Goal: Book appointment/travel/reservation

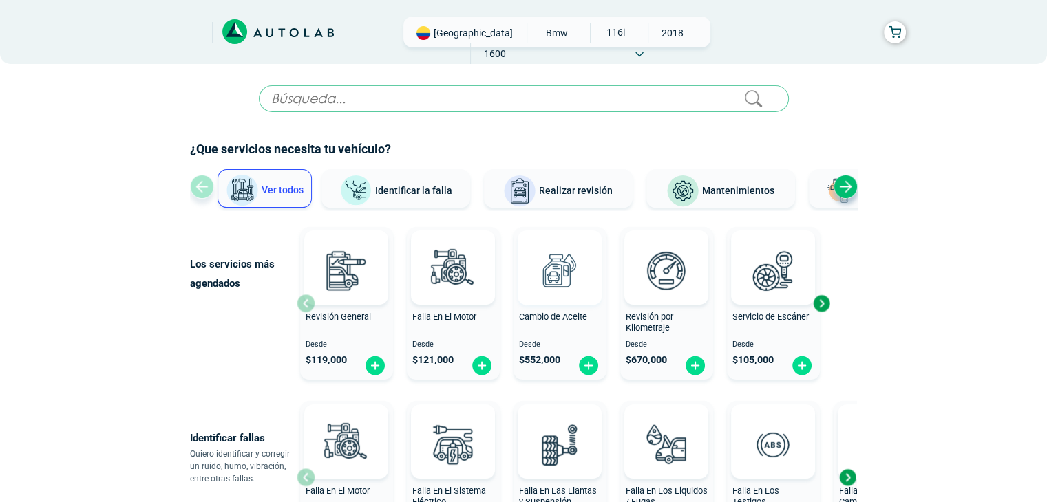
click at [541, 293] on img at bounding box center [559, 270] width 61 height 61
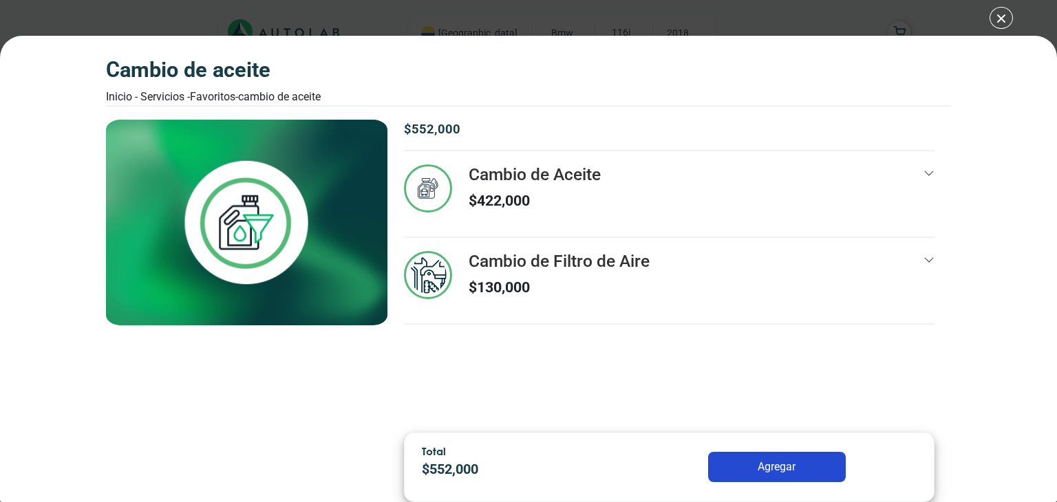
drag, startPoint x: 563, startPoint y: 202, endPoint x: 544, endPoint y: 209, distance: 19.8
click at [544, 209] on p "$ 422,000" at bounding box center [535, 201] width 132 height 22
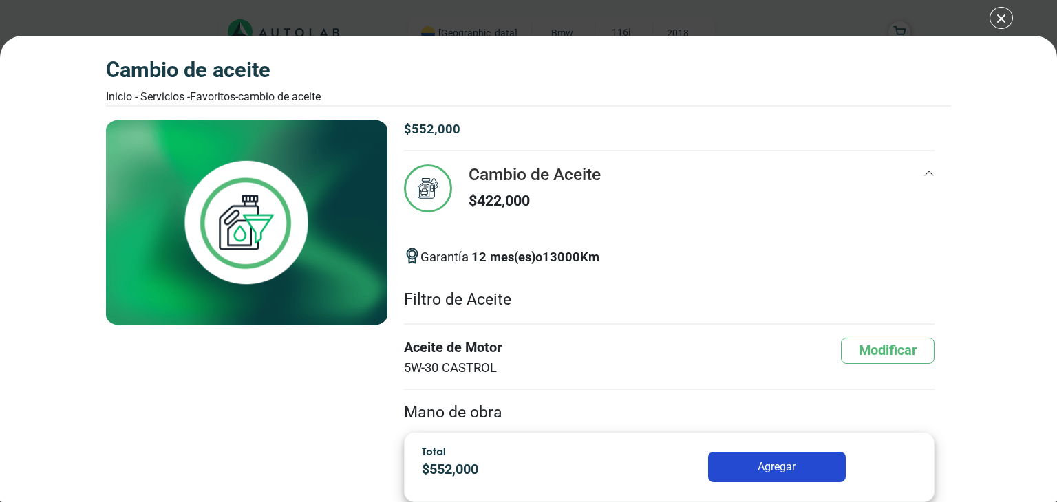
click at [630, 193] on div "Cambio de Aceite $ 422,000" at bounding box center [669, 200] width 531 height 72
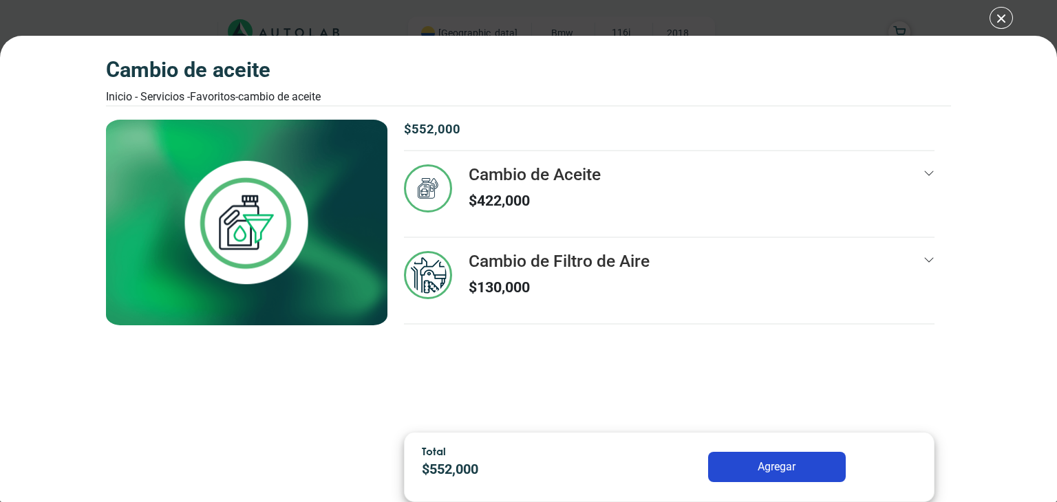
click at [1003, 17] on div "Cambio de Aceite Inicio - Servicios - Favoritos - Cambio de Aceite Cambio de Ac…" at bounding box center [528, 251] width 1057 height 502
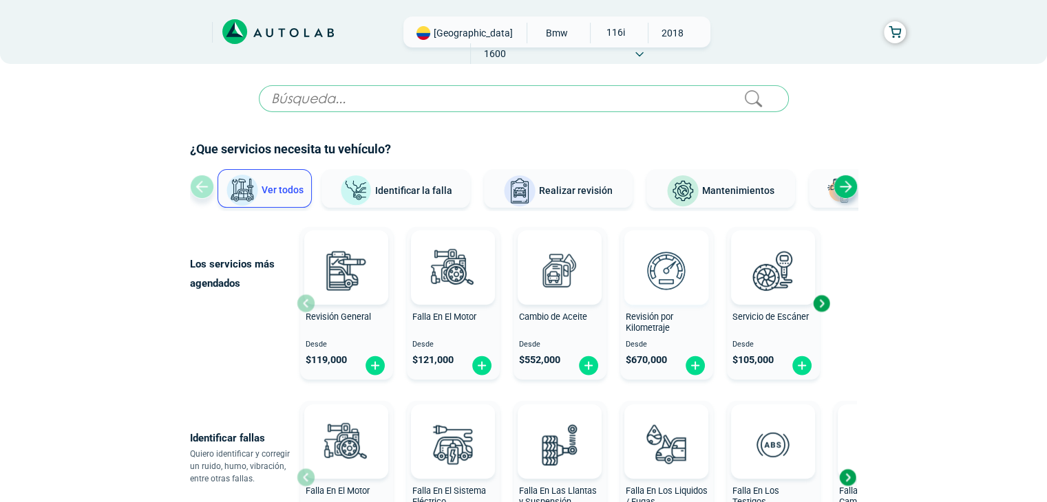
click at [656, 268] on img at bounding box center [666, 270] width 61 height 61
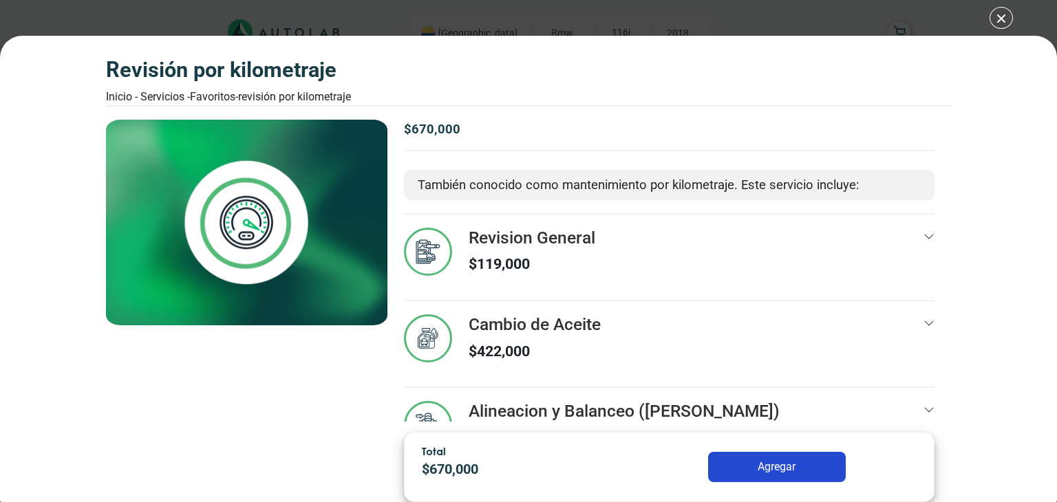
click at [924, 239] on icon at bounding box center [929, 236] width 11 height 11
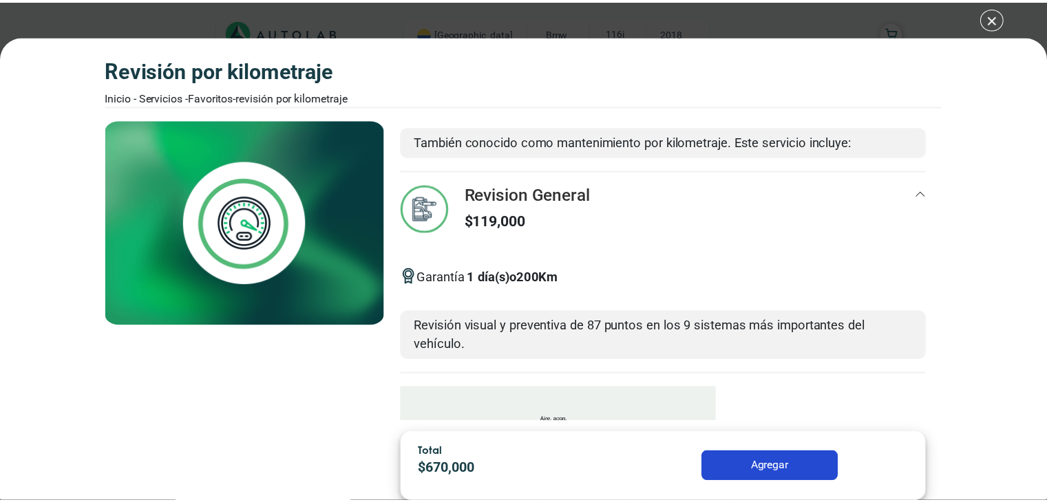
scroll to position [36, 0]
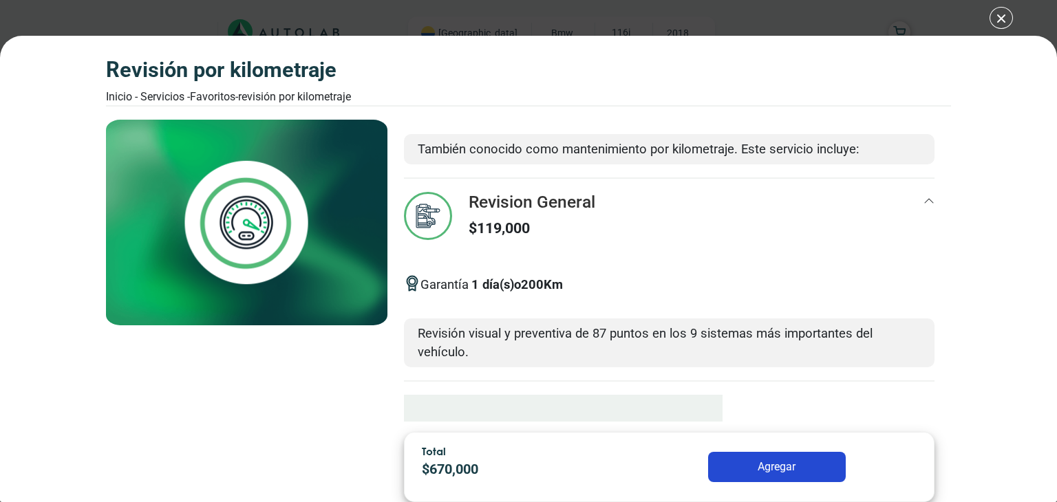
click at [555, 232] on p "$ 119,000" at bounding box center [532, 228] width 127 height 22
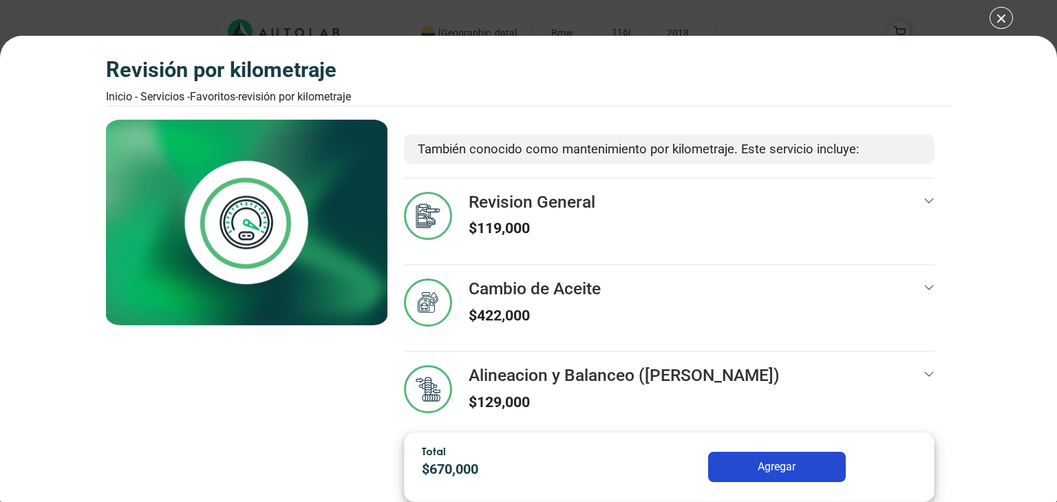
click at [555, 232] on p "$ 119,000" at bounding box center [532, 228] width 127 height 22
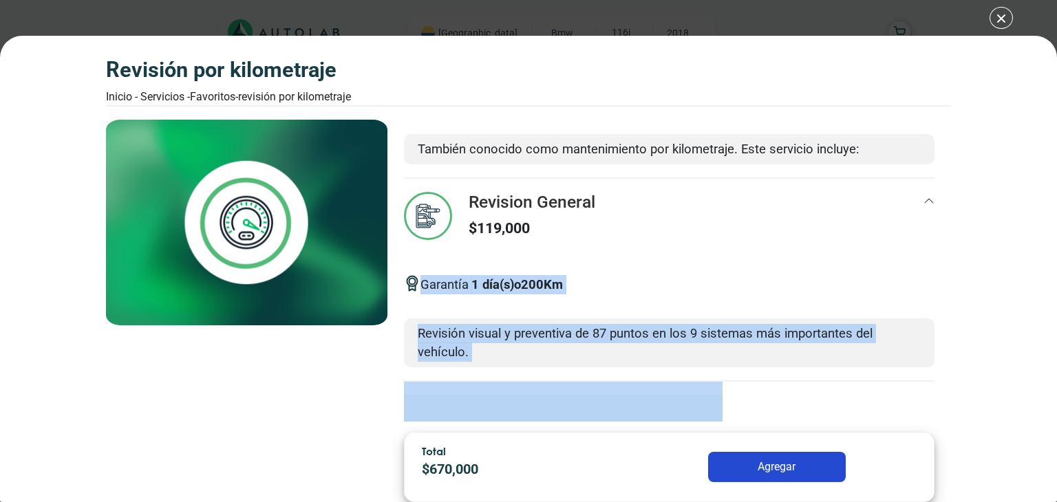
click at [557, 231] on p "$ 119,000" at bounding box center [532, 228] width 127 height 22
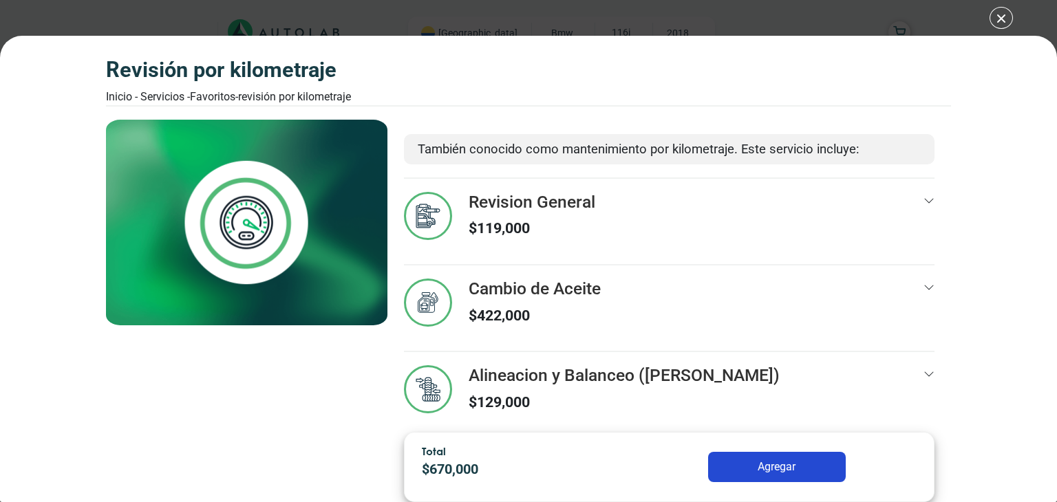
click at [573, 233] on p "$ 119,000" at bounding box center [532, 228] width 127 height 22
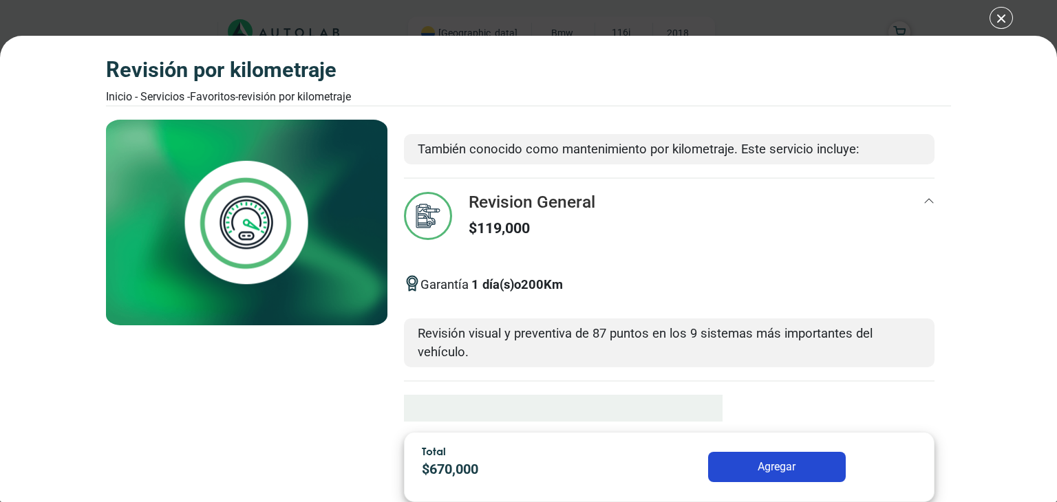
click at [779, 453] on button "Agregar" at bounding box center [777, 467] width 138 height 30
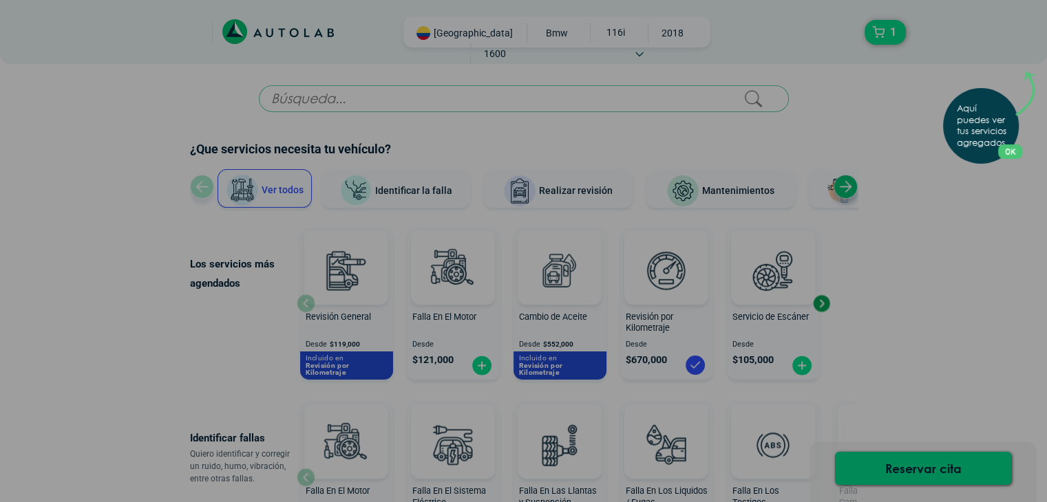
click at [1016, 158] on button "OK" at bounding box center [1010, 152] width 24 height 14
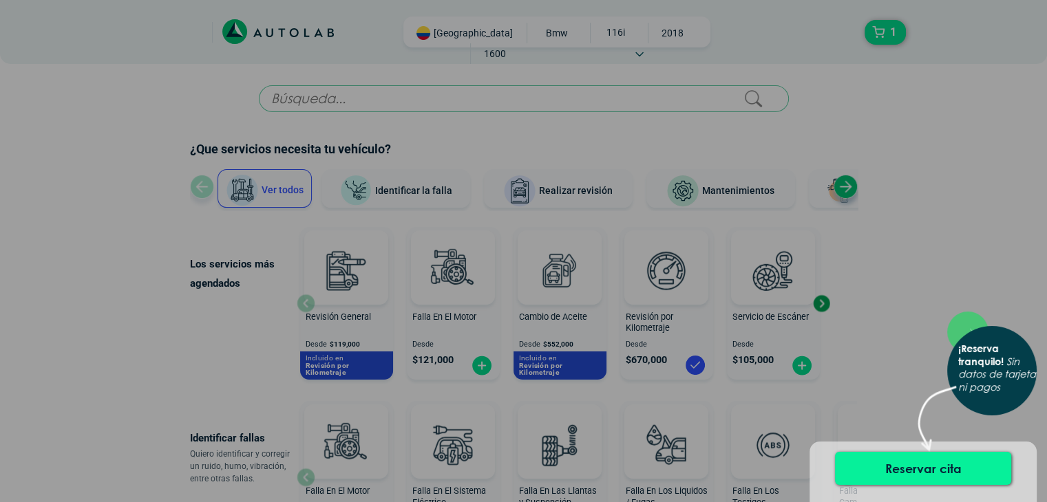
click at [938, 472] on button "Reservar cita" at bounding box center [923, 468] width 176 height 33
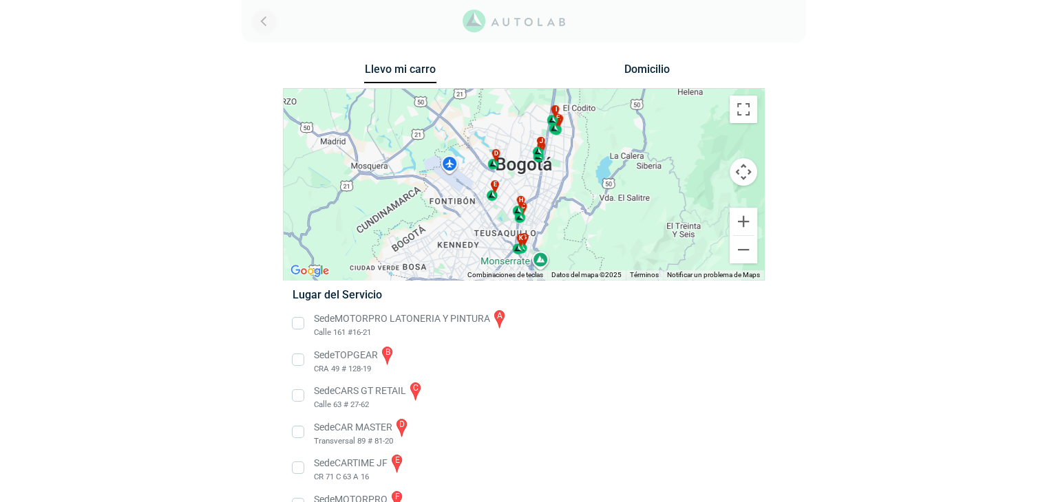
click at [259, 19] on link "Ir al paso anterior" at bounding box center [264, 21] width 22 height 22
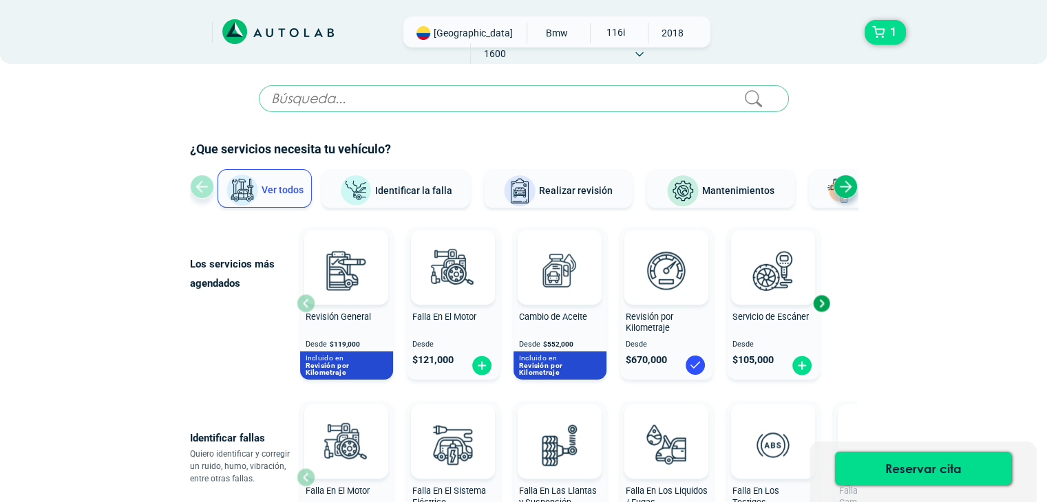
click at [590, 36] on span "116I" at bounding box center [614, 32] width 49 height 19
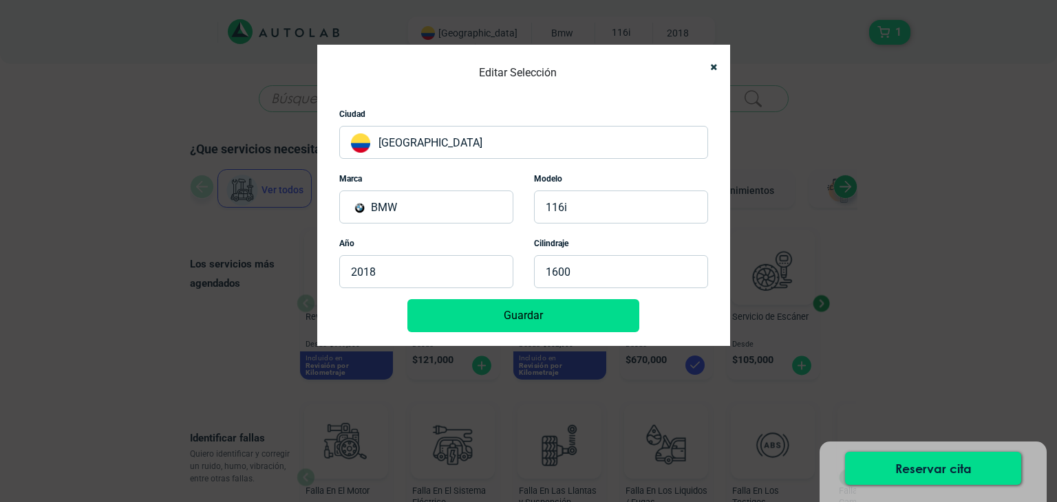
click at [803, 211] on div "Editar Selección Ciudad [GEOGRAPHIC_DATA] Marca BMW Modelo 116I Año 2018 Cilind…" at bounding box center [528, 251] width 1057 height 502
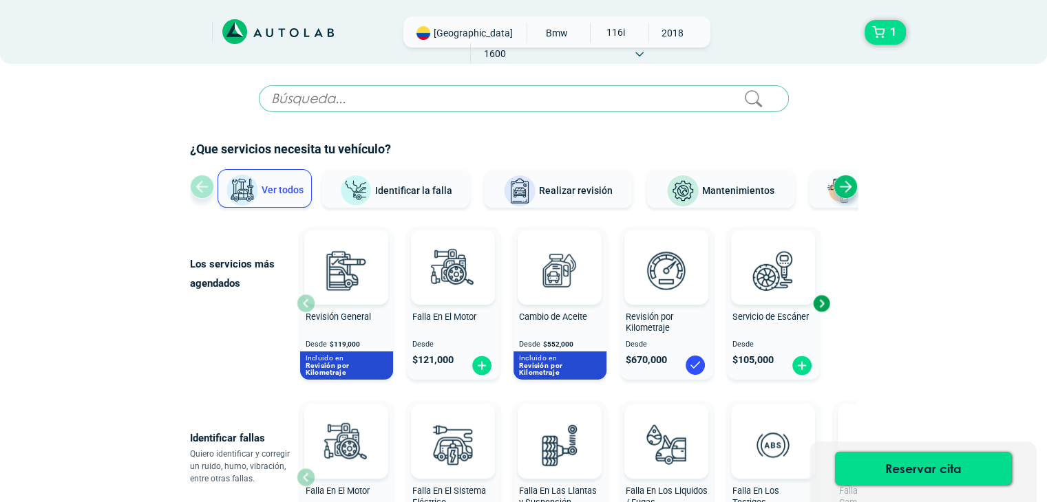
click at [648, 32] on span "2018" at bounding box center [672, 33] width 49 height 21
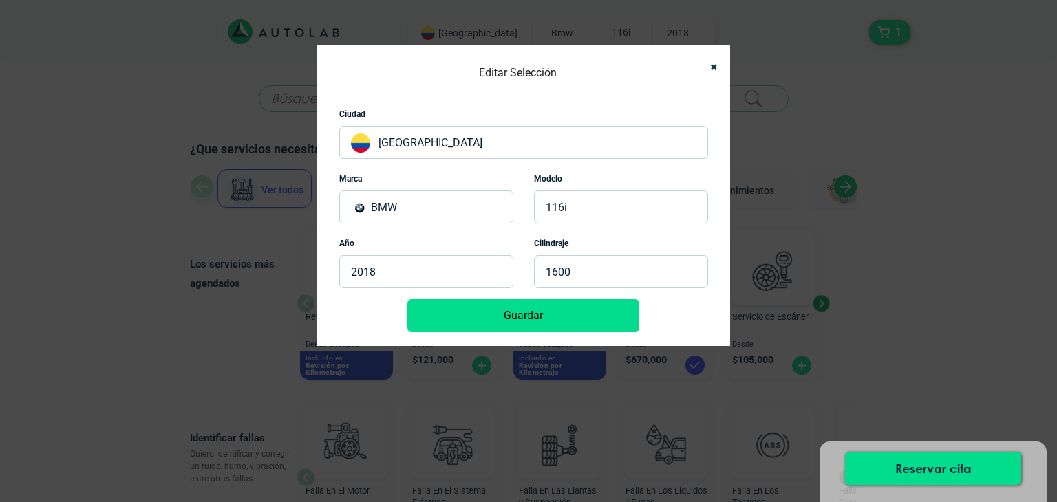
click at [377, 261] on p "2018" at bounding box center [426, 271] width 174 height 33
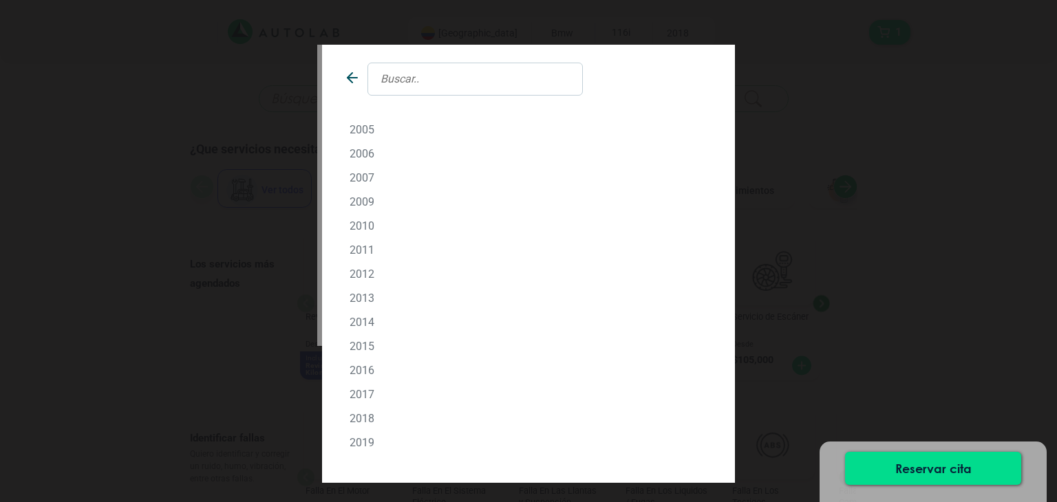
click at [373, 224] on p "2010" at bounding box center [529, 226] width 358 height 13
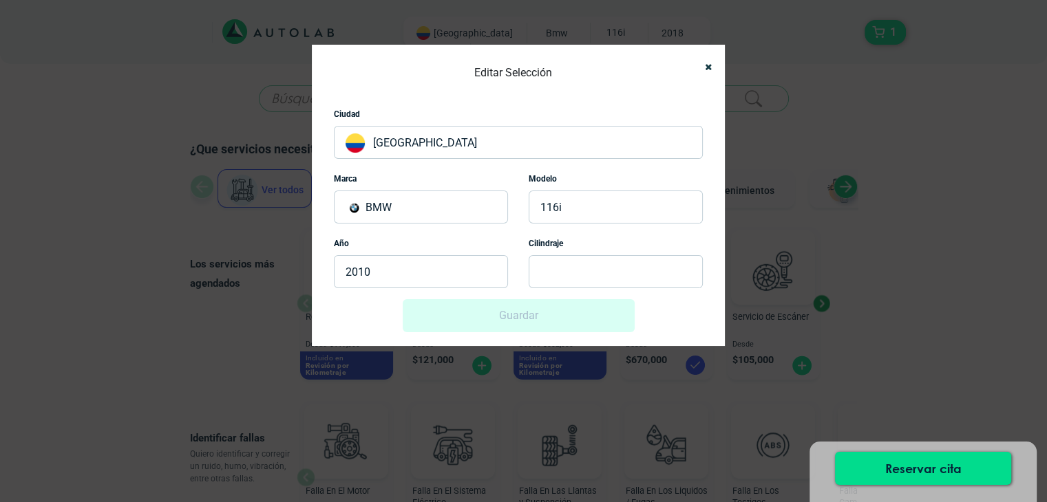
click at [570, 259] on p at bounding box center [616, 271] width 174 height 33
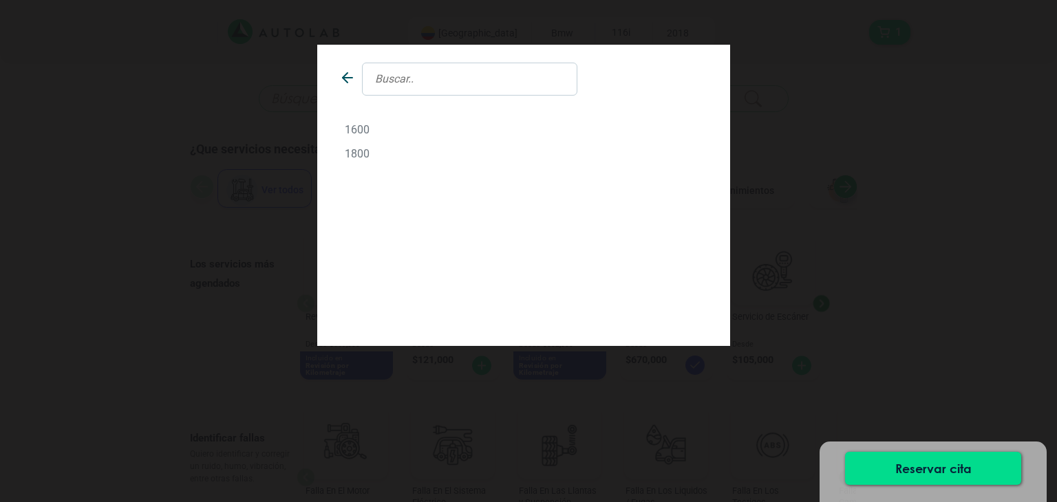
click at [376, 160] on p "1800" at bounding box center [524, 153] width 358 height 13
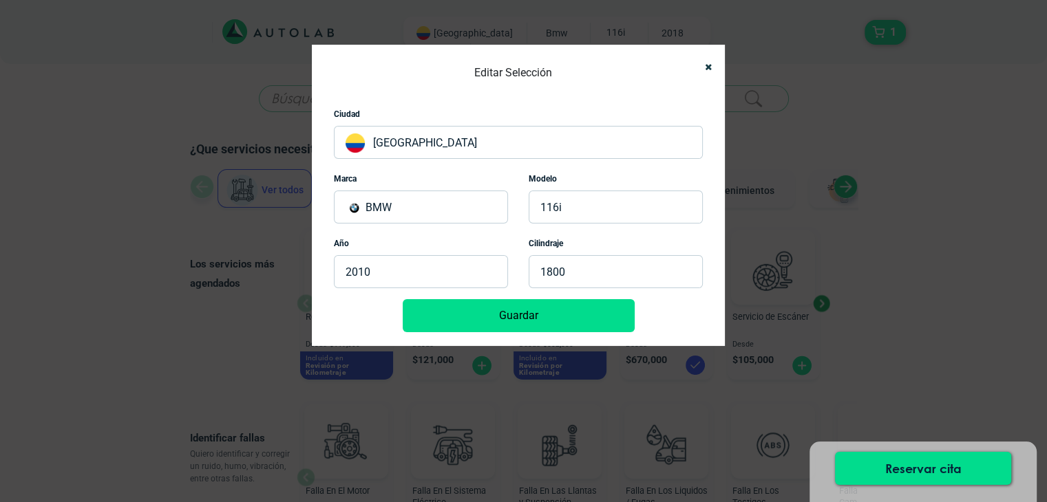
click at [502, 314] on button "Guardar" at bounding box center [519, 315] width 232 height 33
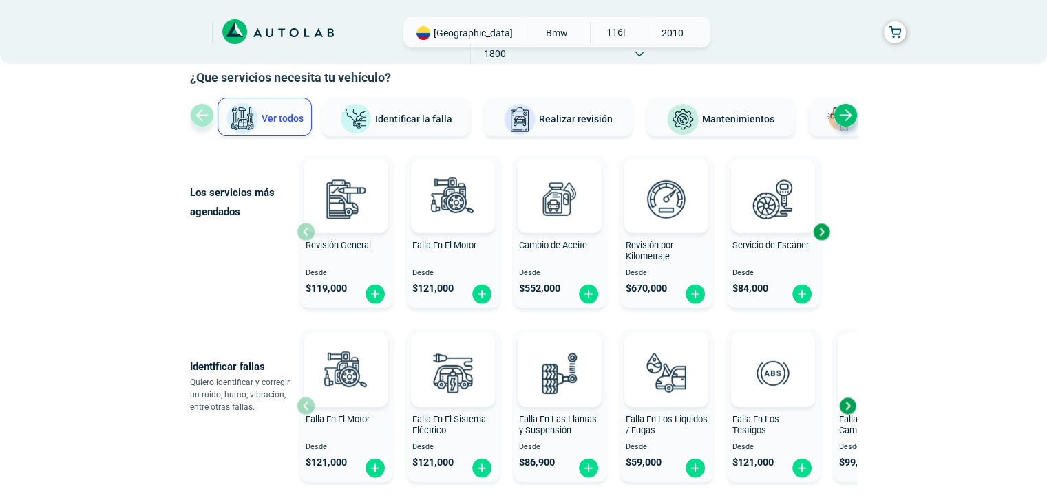
scroll to position [69, 0]
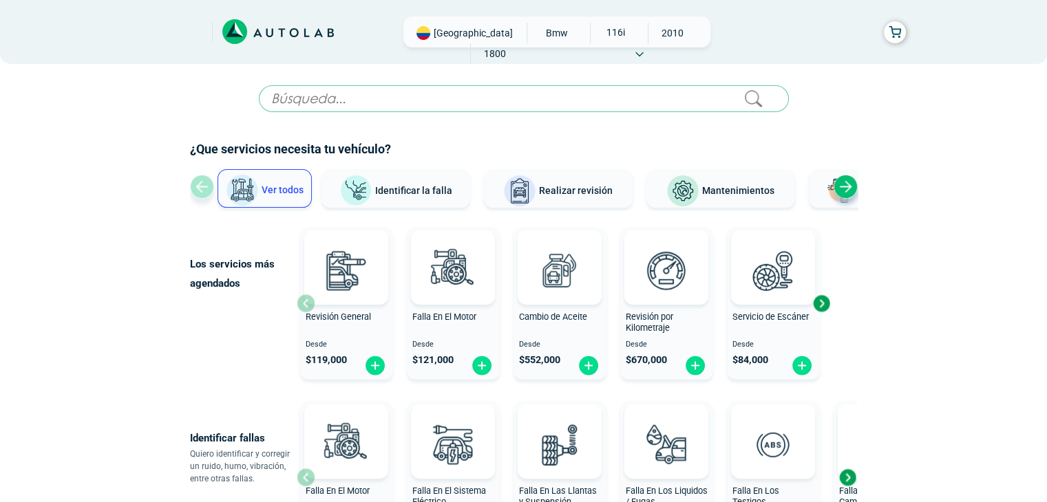
scroll to position [69, 0]
